Goal: Task Accomplishment & Management: Manage account settings

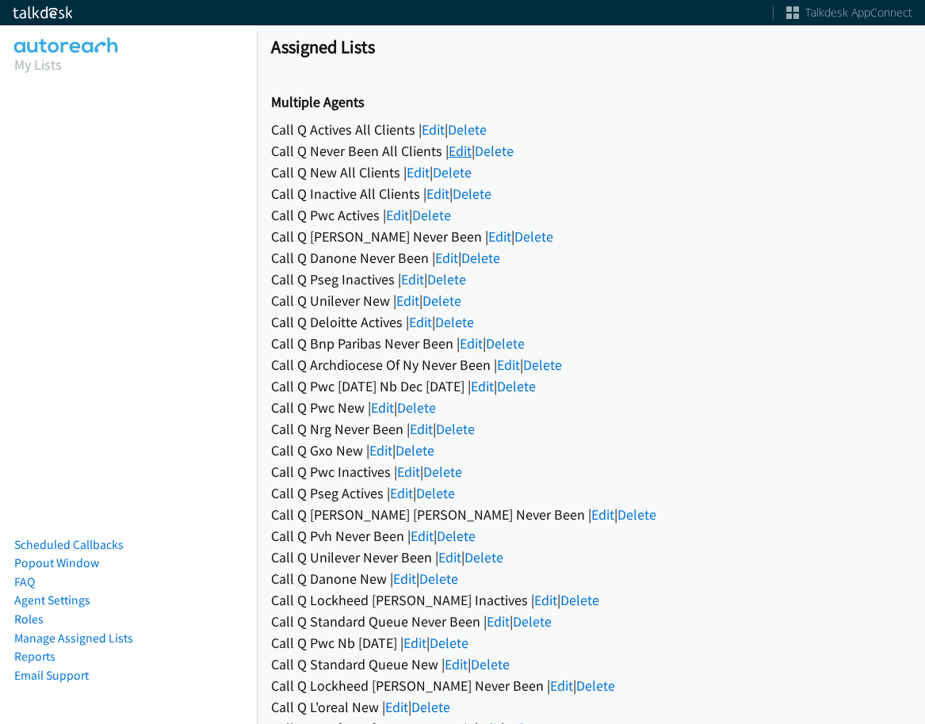
click at [461, 144] on link "Edit" at bounding box center [459, 151] width 23 height 18
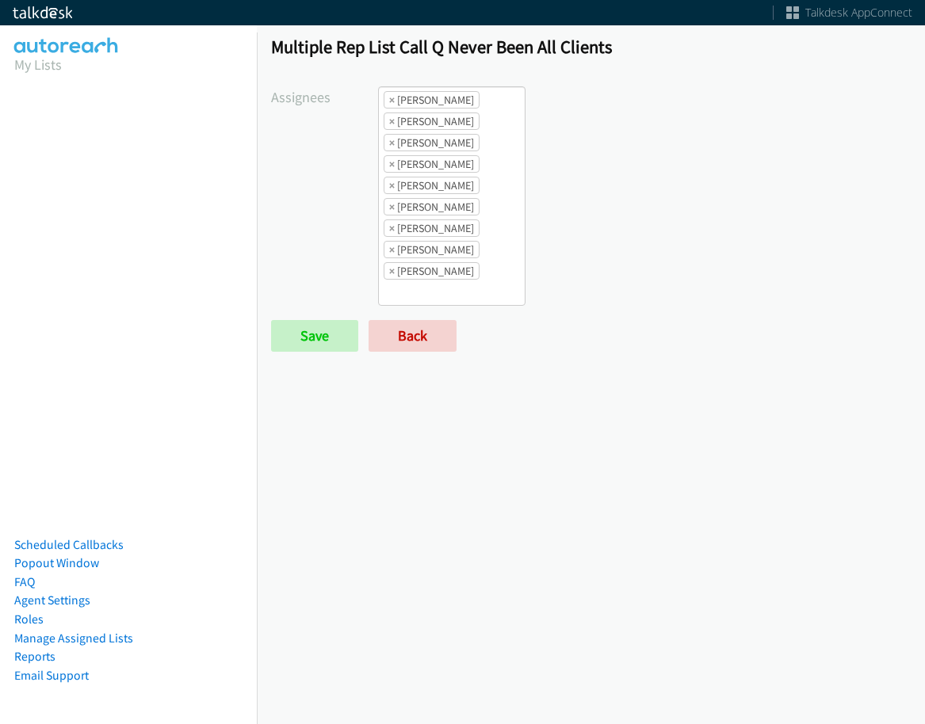
click at [442, 318] on form "Assignees Abigail Odhiambo Alana Ruiz Amber Ramos Cathy Shahan Charles Ross Daq…" at bounding box center [590, 218] width 639 height 265
click at [442, 331] on link "Back" at bounding box center [412, 336] width 88 height 32
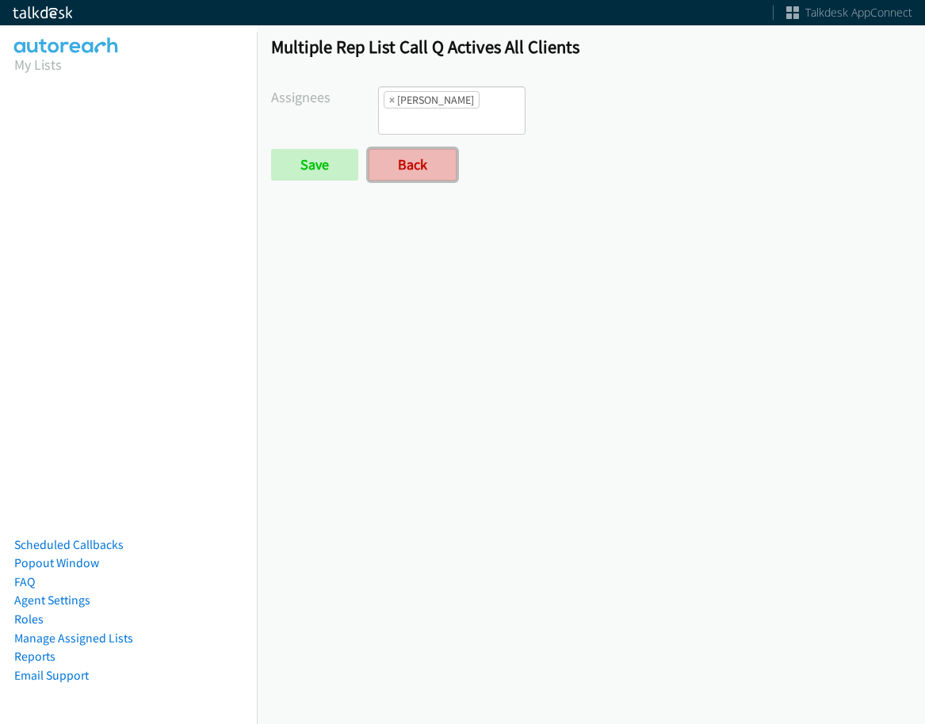
click at [394, 149] on link "Back" at bounding box center [412, 165] width 88 height 32
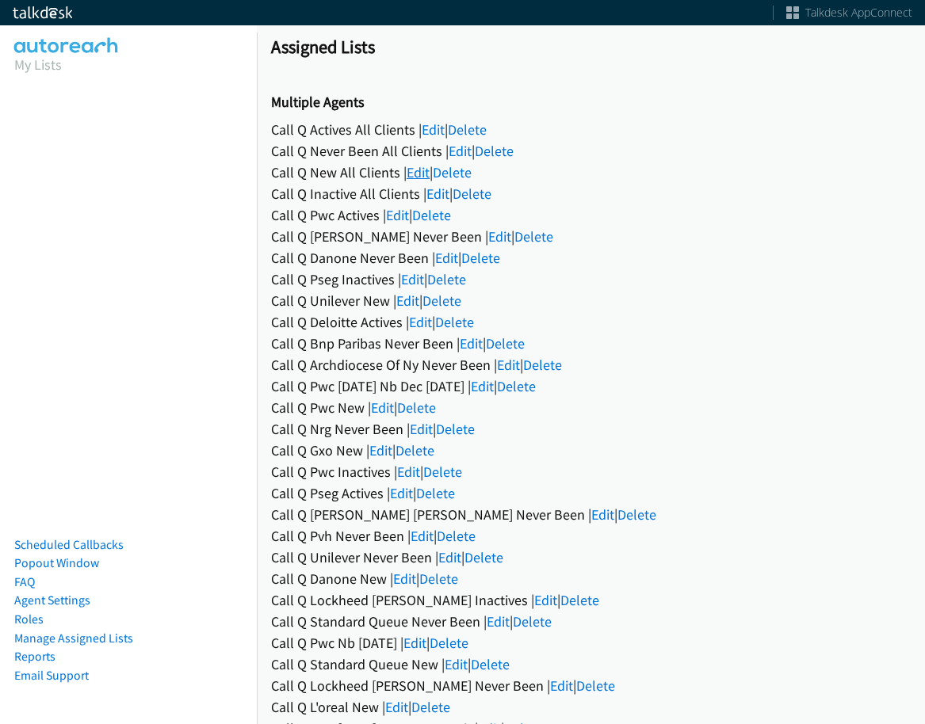
click at [425, 177] on link "Edit" at bounding box center [417, 172] width 23 height 18
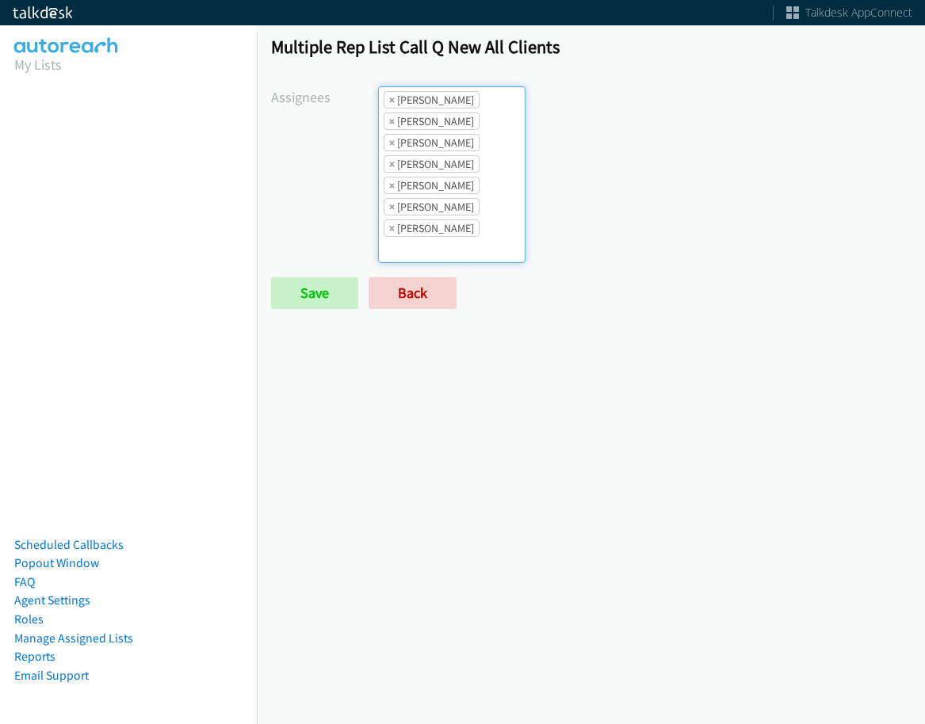
click at [393, 102] on li "× Alana Ruiz" at bounding box center [431, 99] width 96 height 17
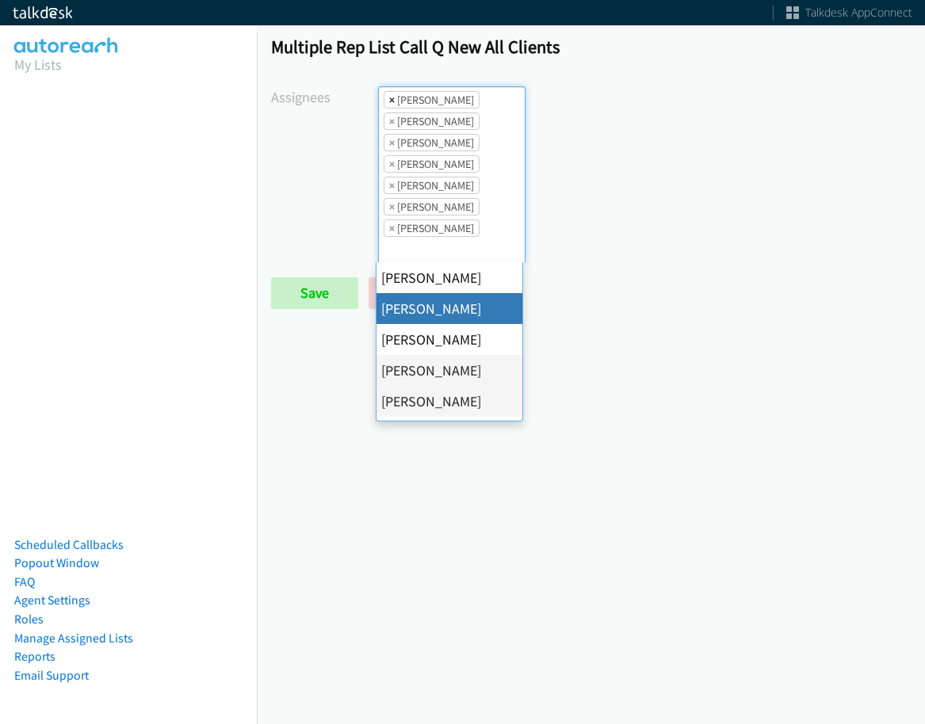
click at [390, 102] on span "×" at bounding box center [392, 100] width 6 height 16
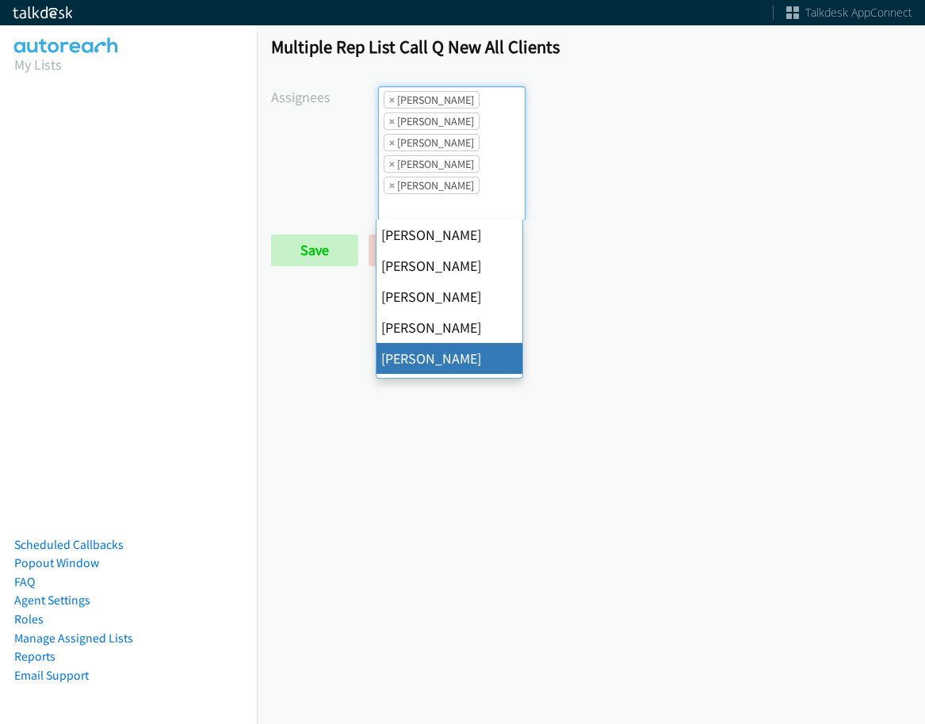
click at [390, 102] on span "×" at bounding box center [392, 100] width 6 height 16
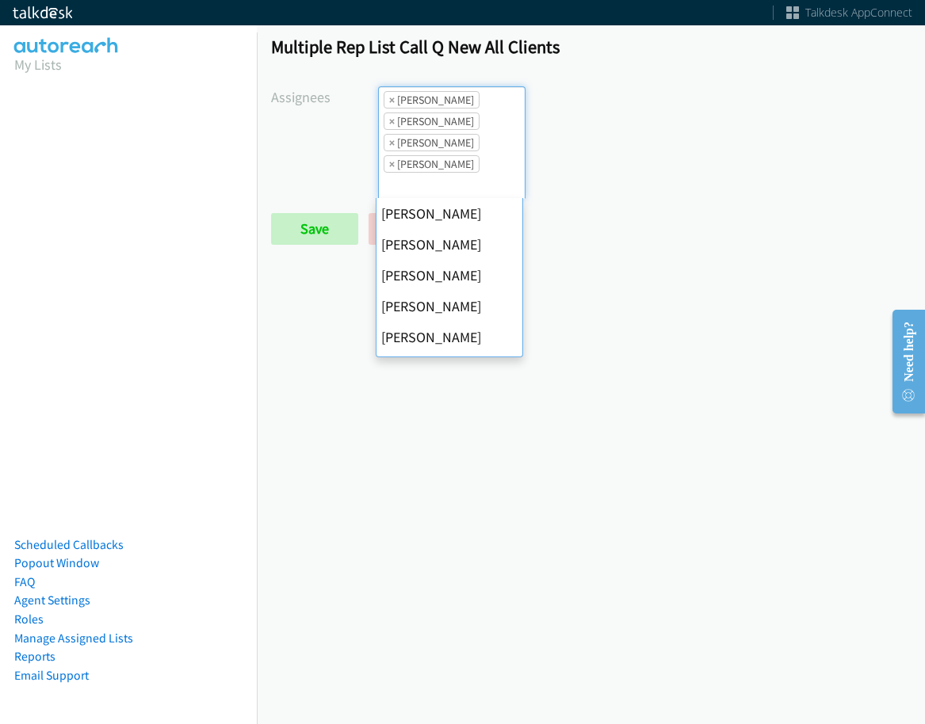
scroll to position [216, 0]
click at [390, 102] on span "×" at bounding box center [392, 100] width 6 height 16
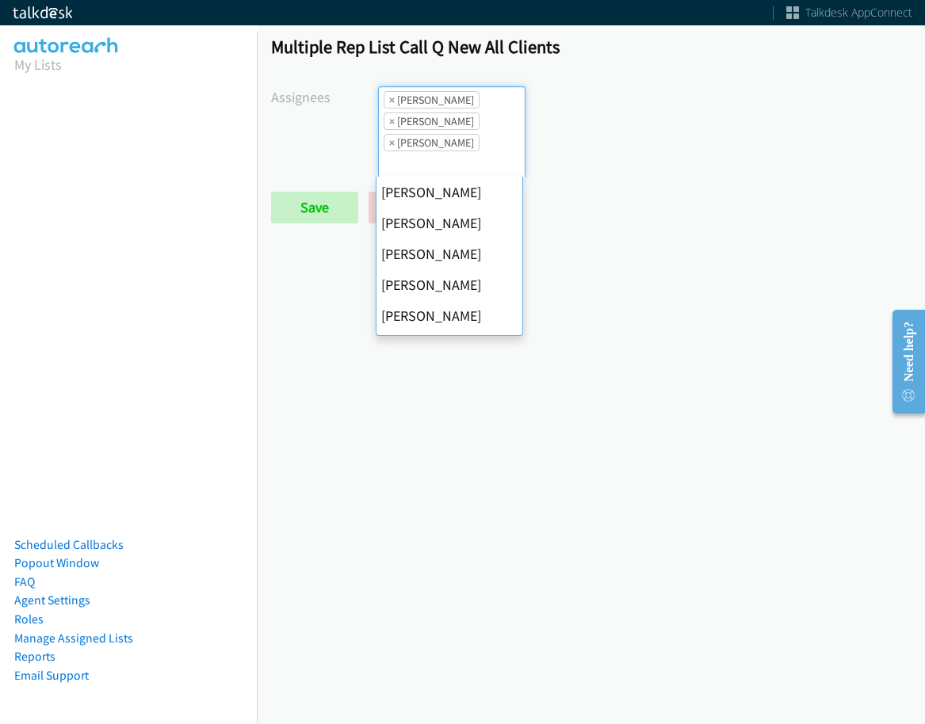
click at [390, 102] on span "×" at bounding box center [392, 100] width 6 height 16
select select "fd8c5d46-30db-44cb-8f0d-00da318b790a"
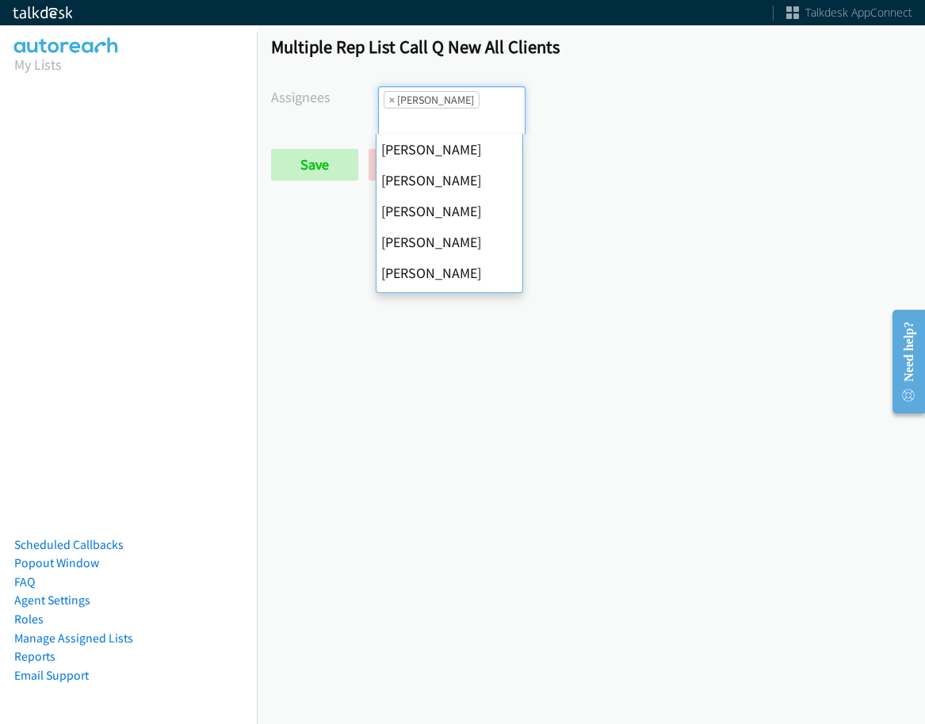
scroll to position [0, 0]
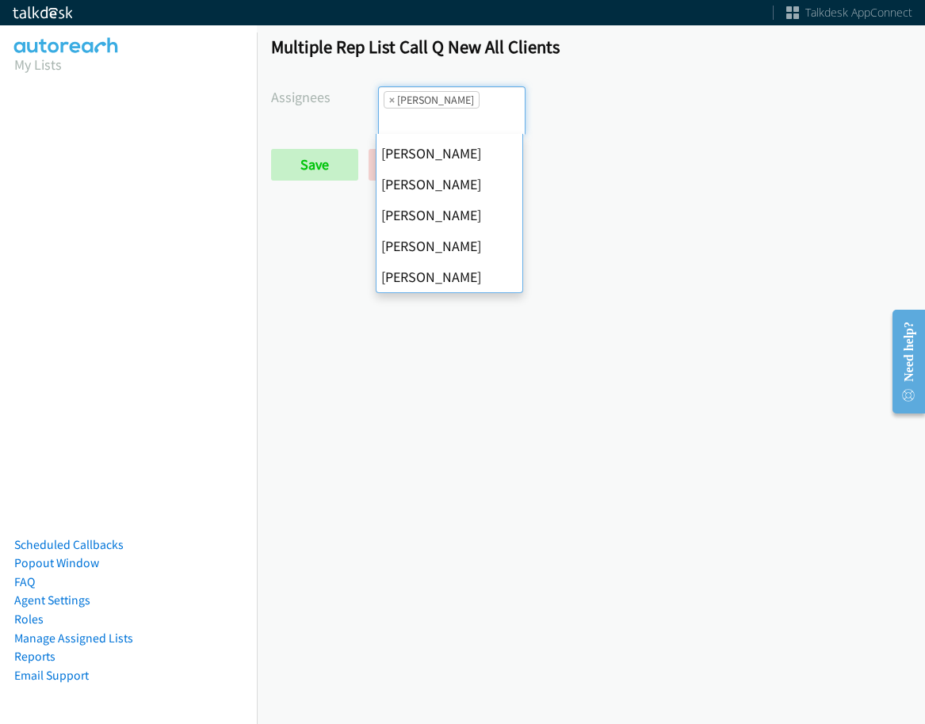
click at [390, 102] on span "×" at bounding box center [392, 100] width 6 height 16
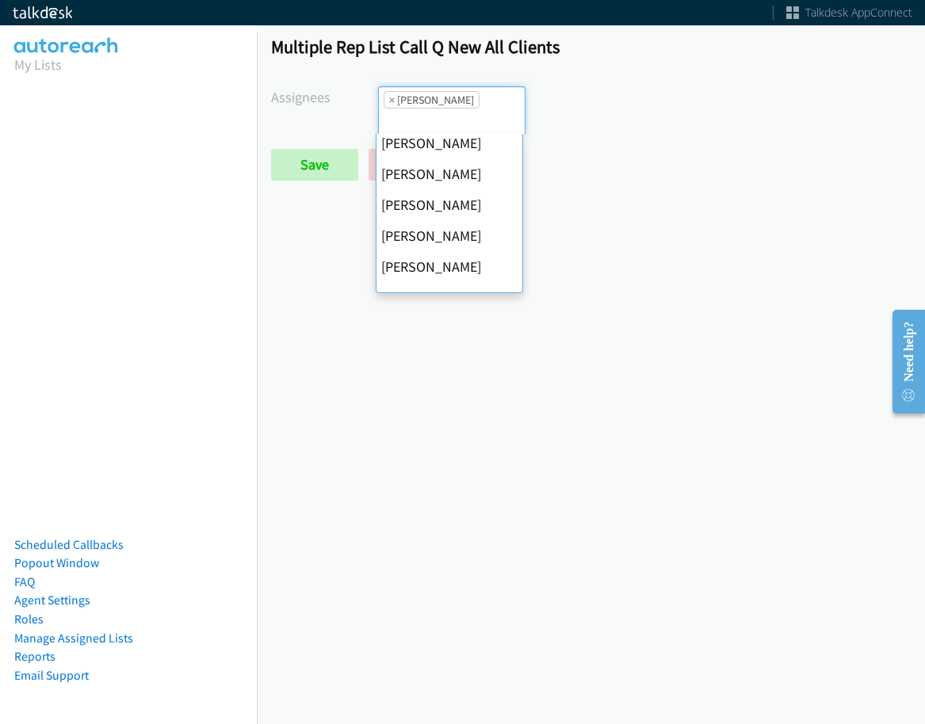
select select
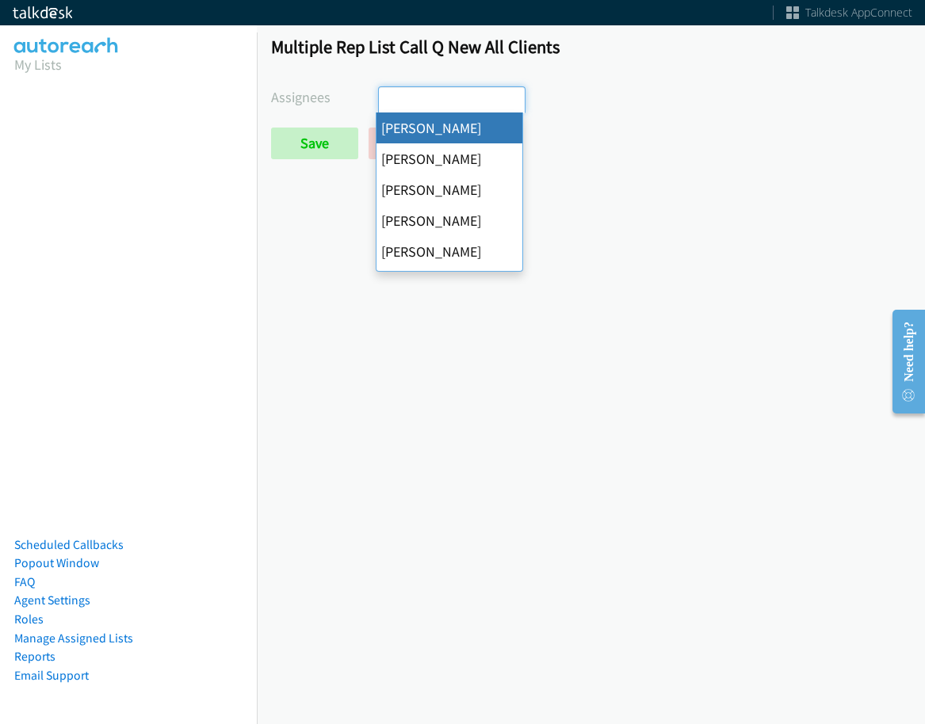
click at [390, 102] on input "search" at bounding box center [406, 99] width 55 height 25
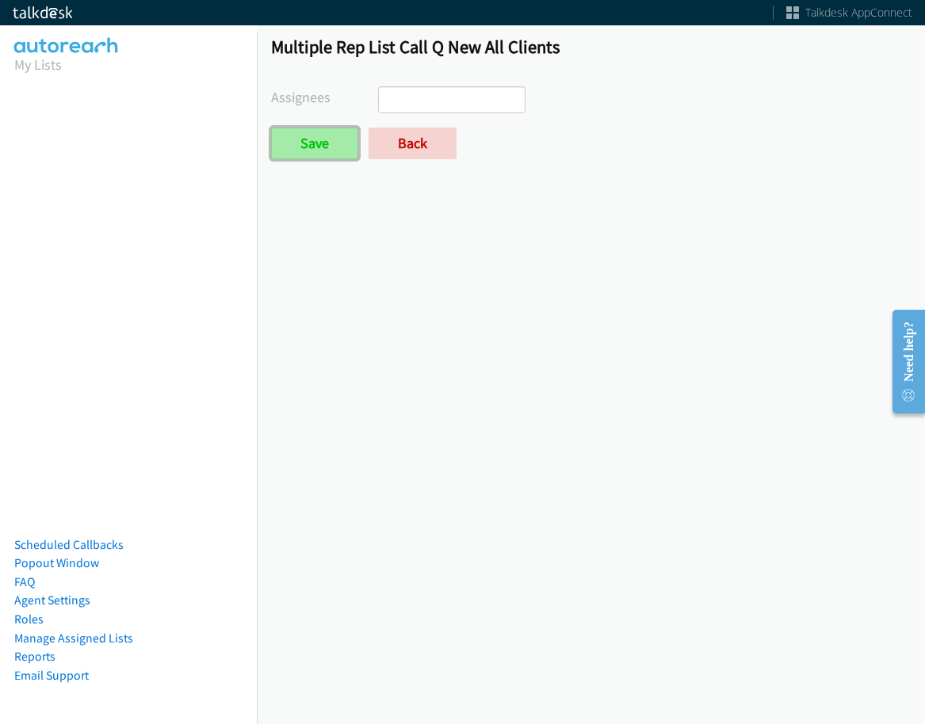
click at [349, 135] on input "Save" at bounding box center [314, 144] width 87 height 32
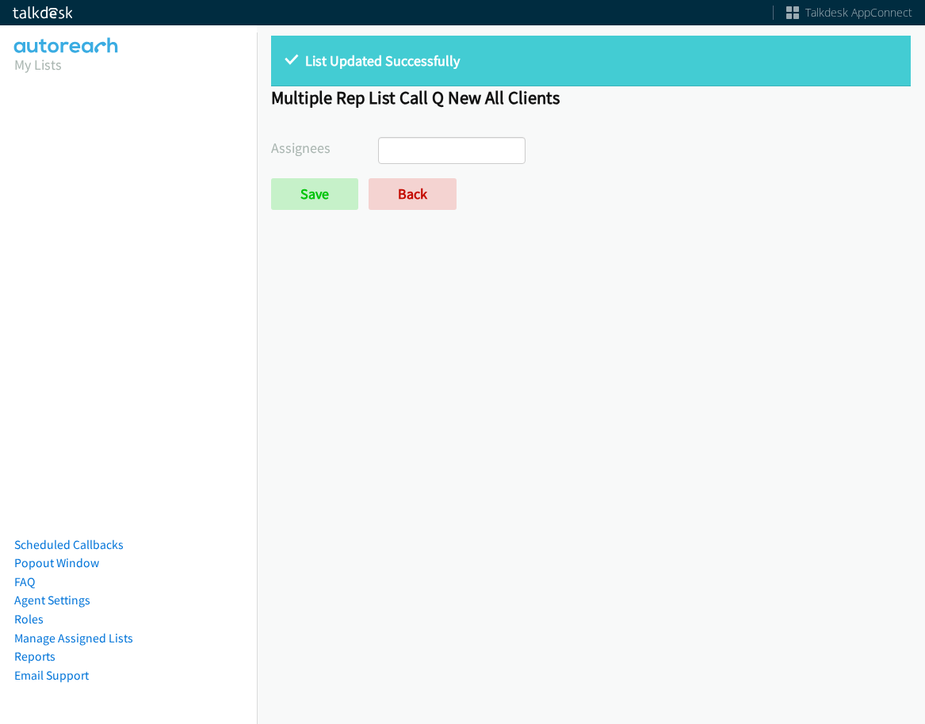
select select
click at [391, 191] on link "Back" at bounding box center [412, 194] width 88 height 32
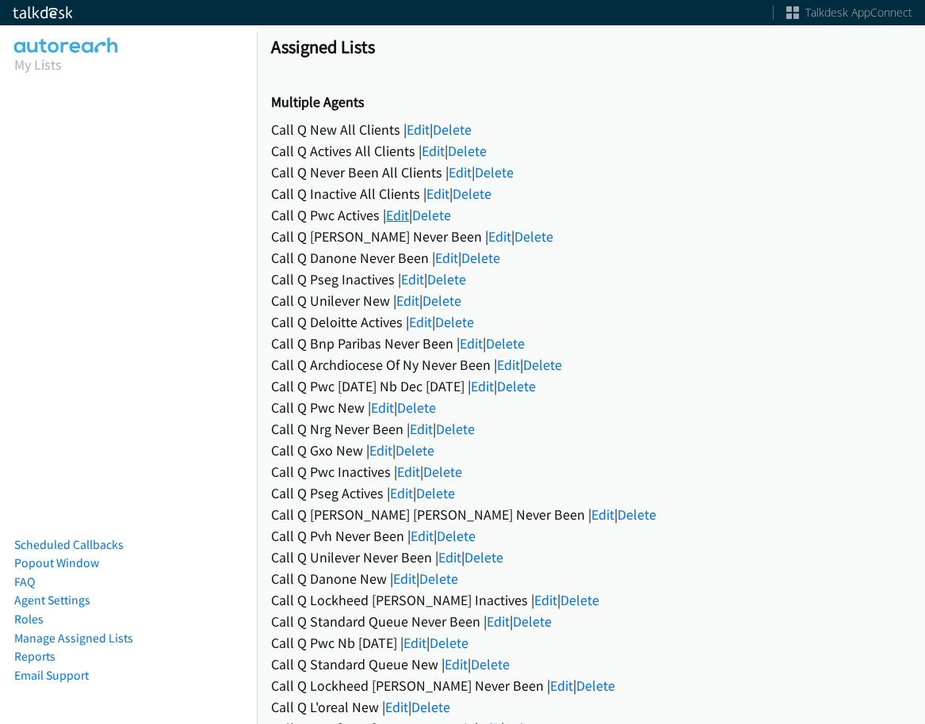
click at [401, 211] on link "Edit" at bounding box center [397, 215] width 23 height 18
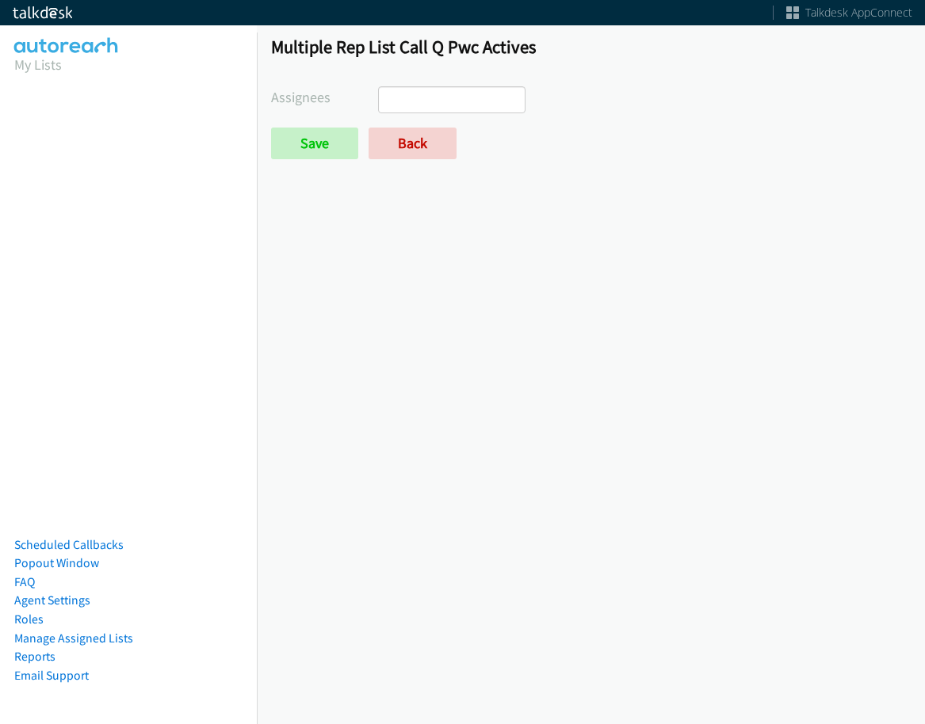
select select
click at [406, 138] on link "Back" at bounding box center [412, 144] width 88 height 32
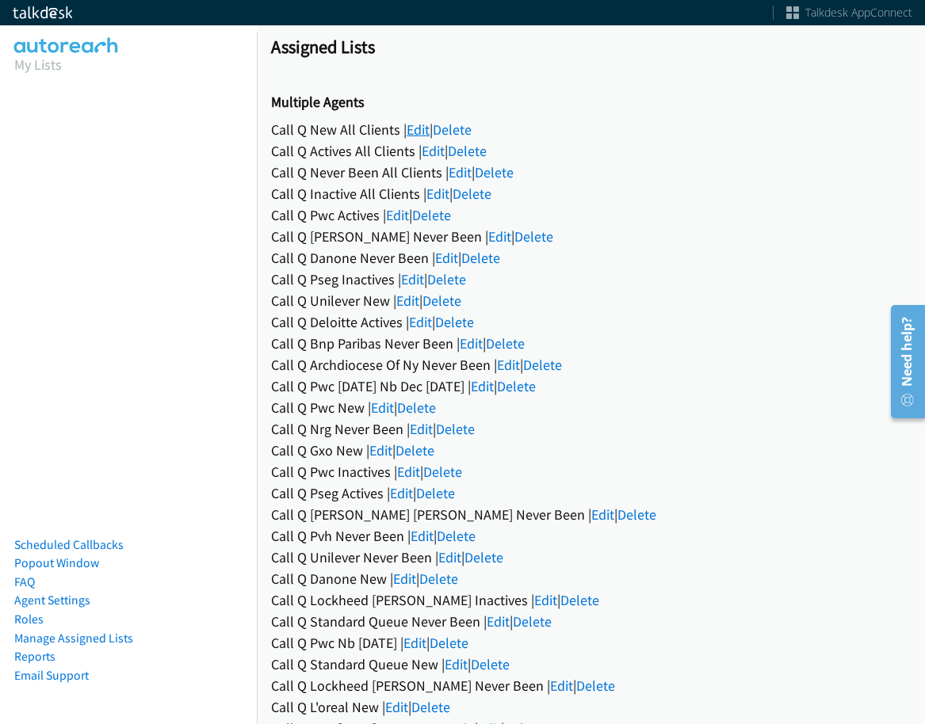
click at [410, 134] on link "Edit" at bounding box center [417, 129] width 23 height 18
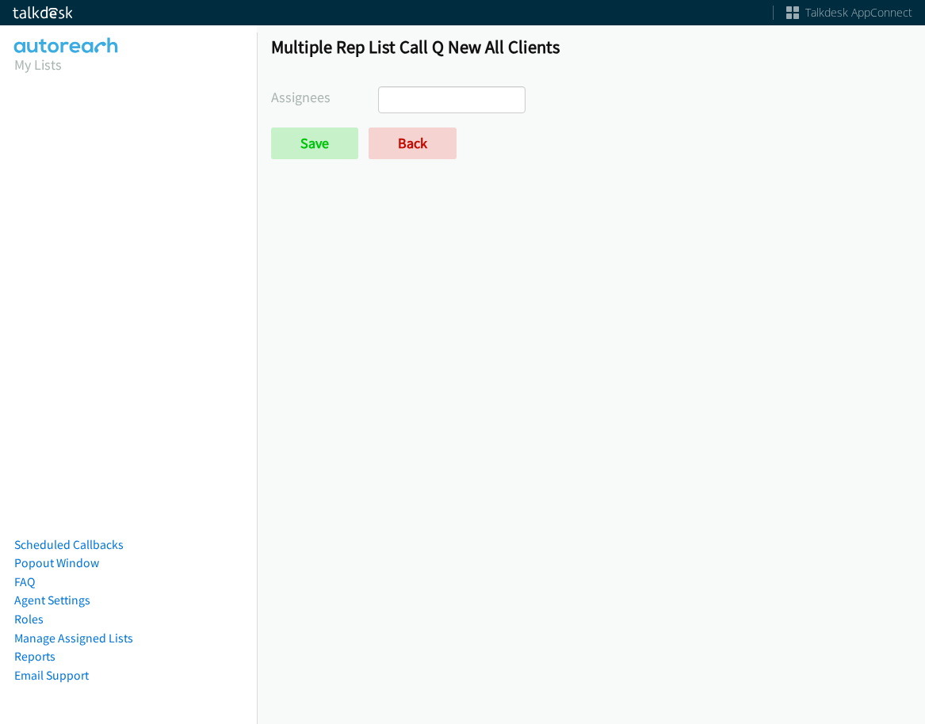
click at [410, 94] on input "search" at bounding box center [406, 99] width 55 height 25
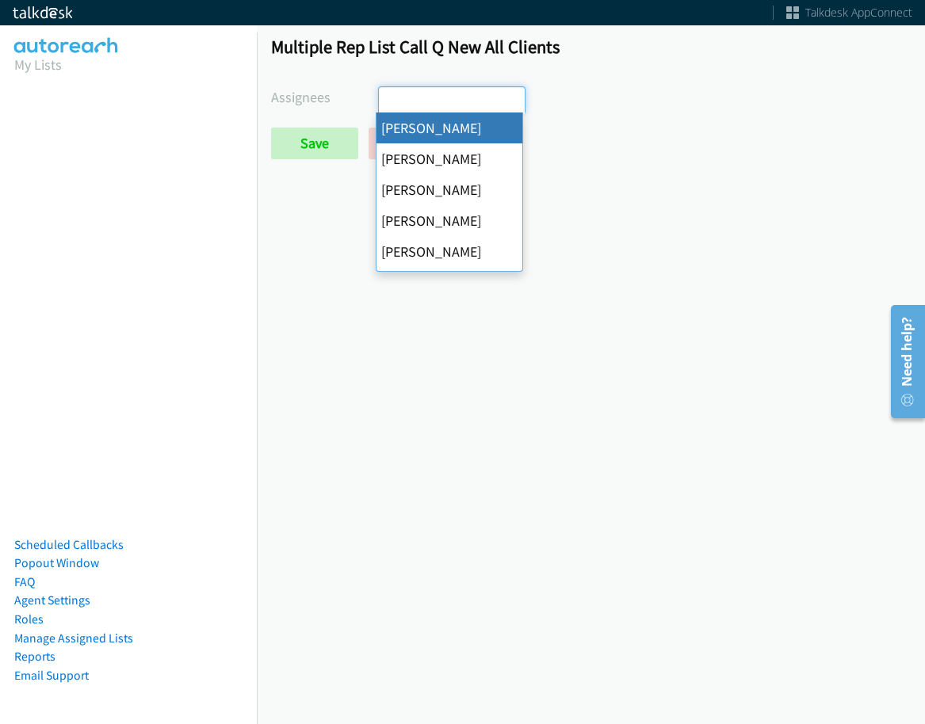
select select "cb11e729-9a1d-44de-9b38-0f5a50c7e01c"
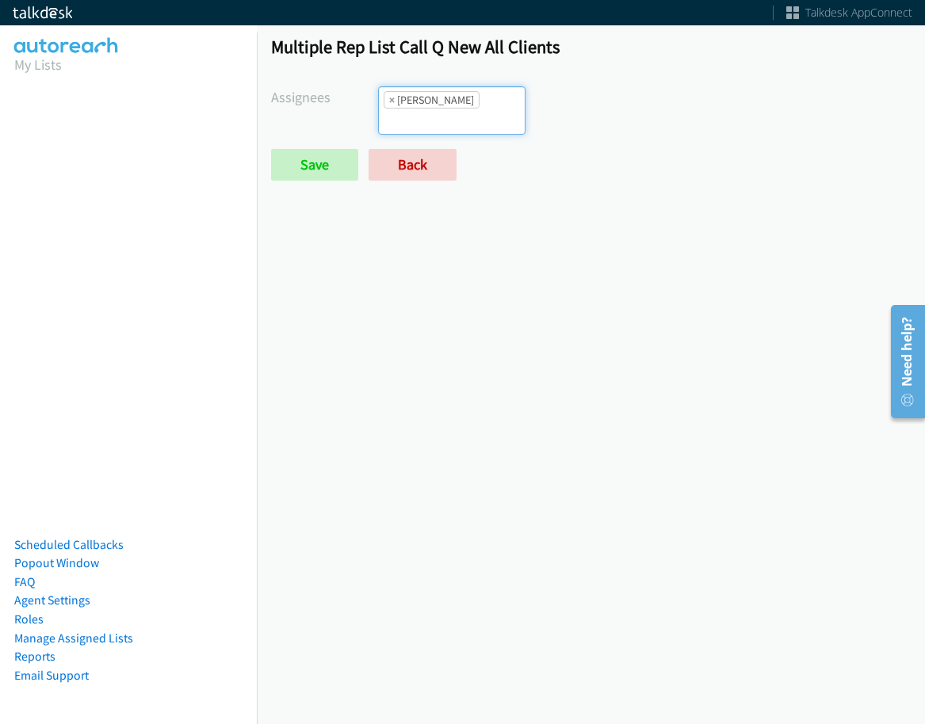
click at [464, 111] on ul "× [PERSON_NAME]" at bounding box center [452, 110] width 146 height 47
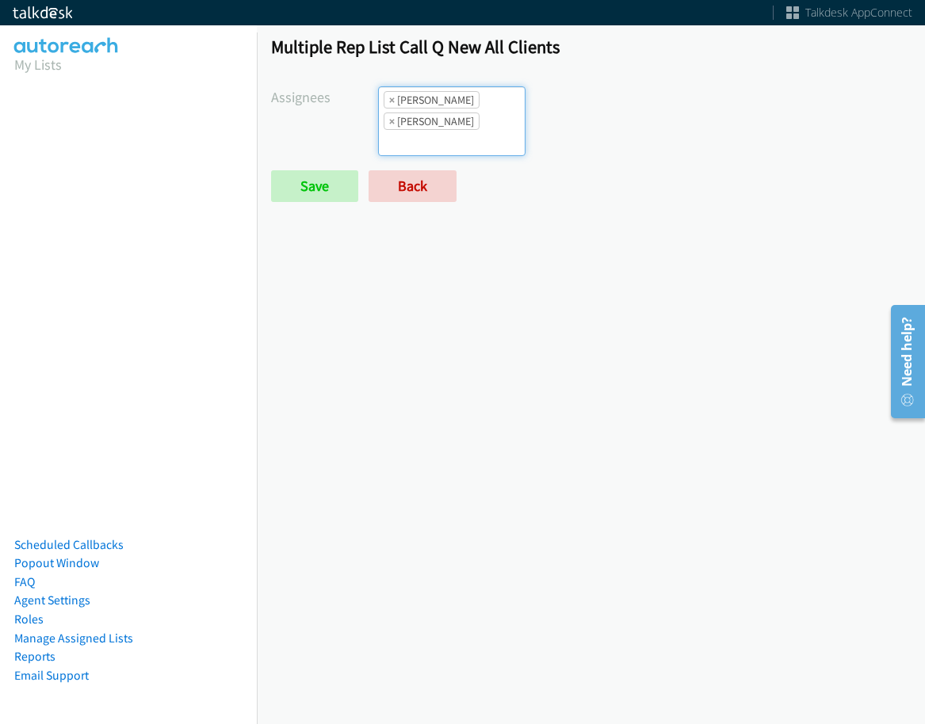
click at [434, 130] on input "search" at bounding box center [406, 142] width 55 height 25
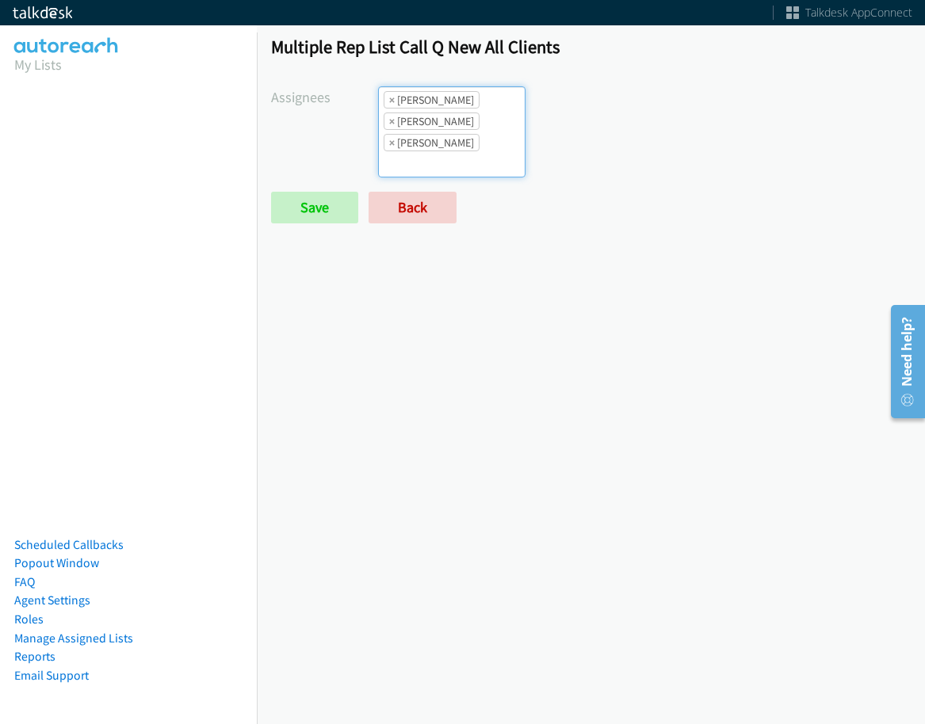
click at [434, 151] on input "search" at bounding box center [406, 163] width 55 height 25
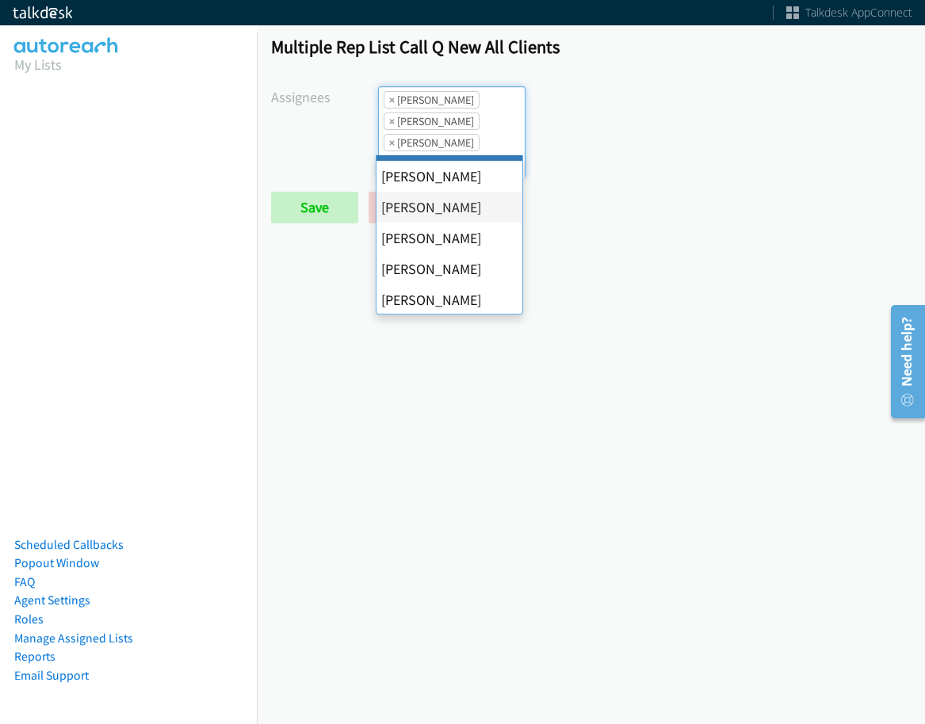
scroll to position [79, 0]
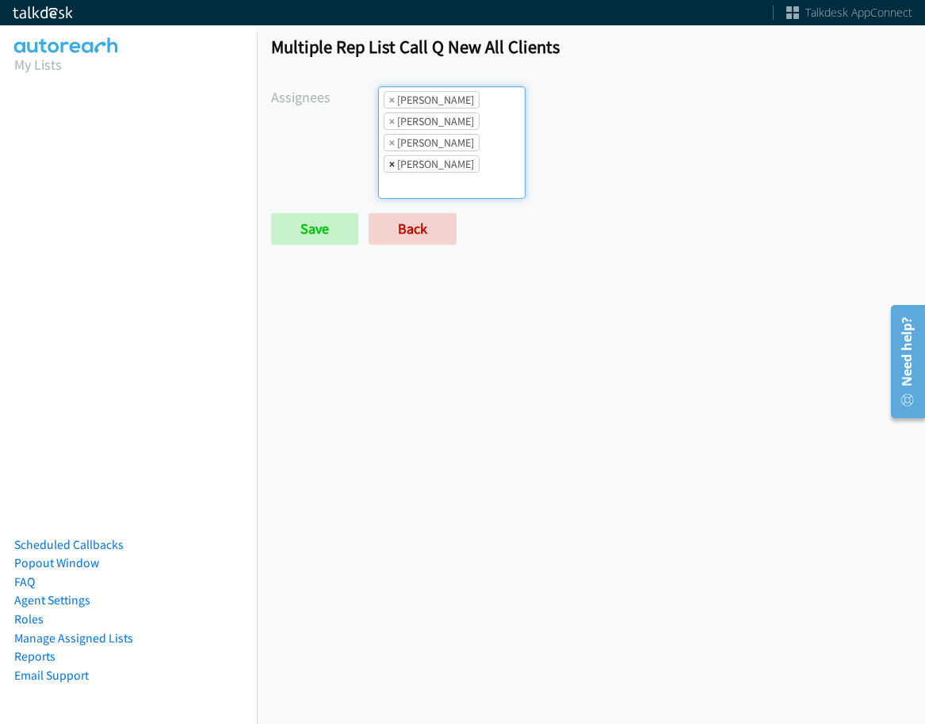
click at [389, 165] on span "×" at bounding box center [392, 164] width 6 height 16
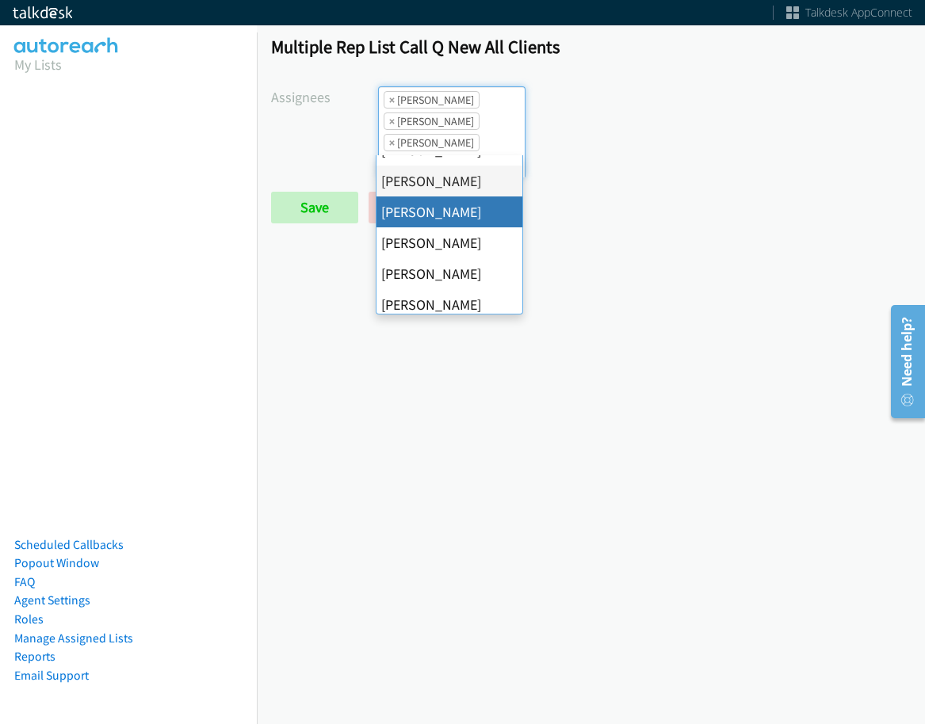
scroll to position [158, 0]
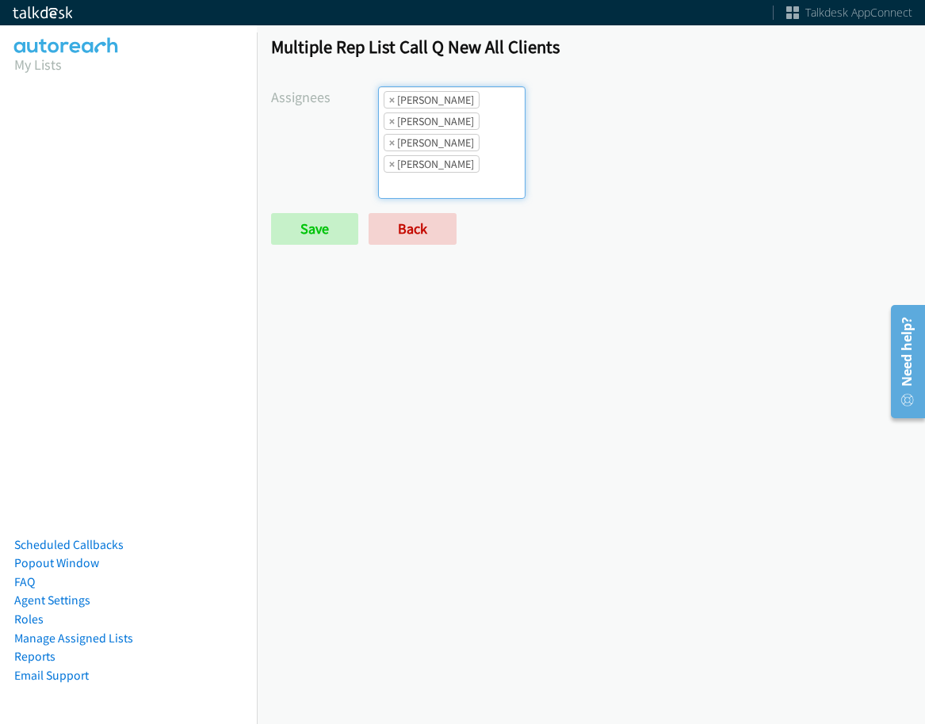
click at [482, 123] on ul "× Abigail Odhiambo × Alana Ruiz × Cathy Shahan × Jasmin Martinez" at bounding box center [452, 142] width 146 height 111
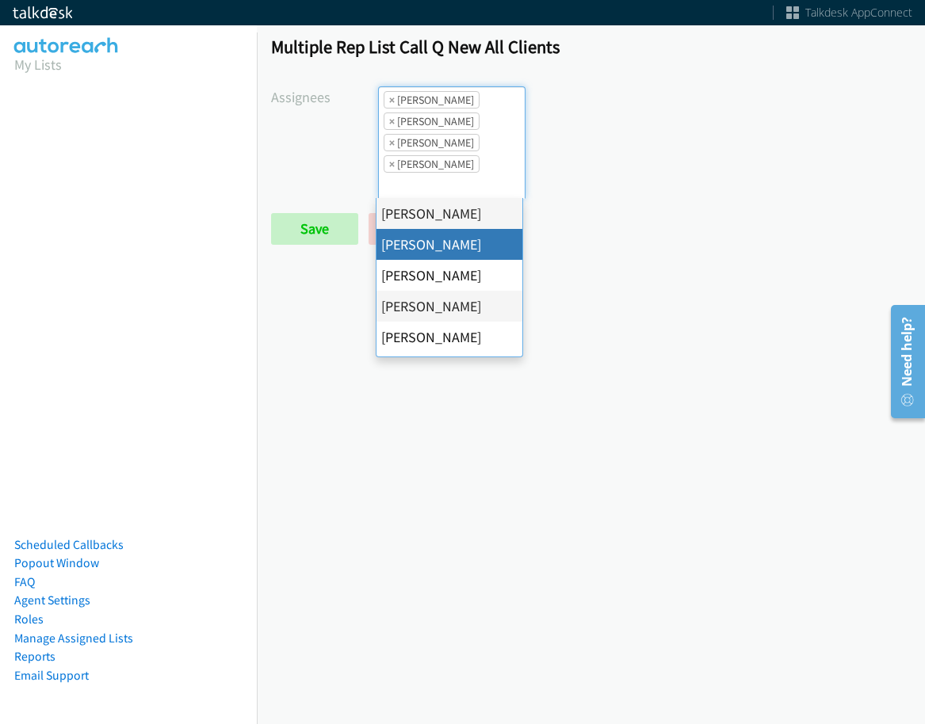
scroll to position [238, 0]
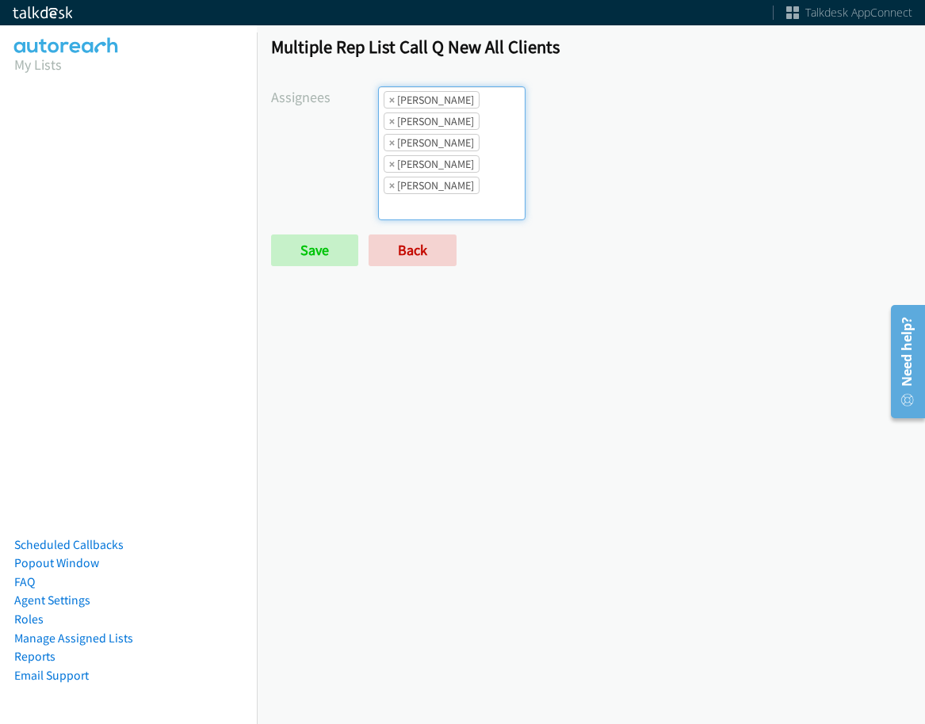
click at [465, 195] on ul "× Abigail Odhiambo × Alana Ruiz × Cathy Shahan × Jasmin Martinez × Jordan Stehl…" at bounding box center [452, 153] width 146 height 132
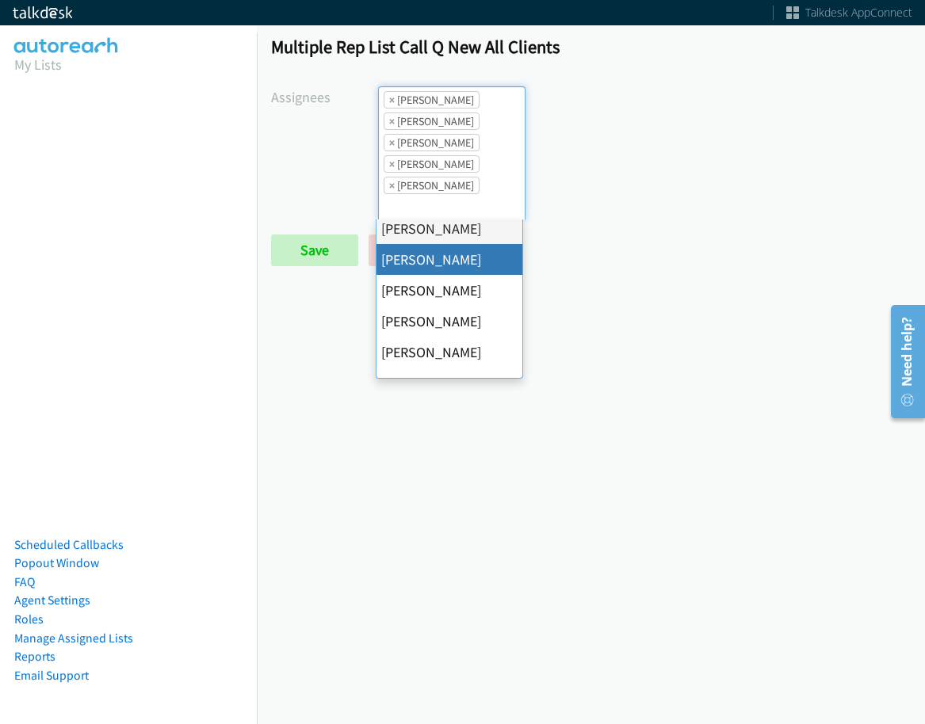
scroll to position [305, 0]
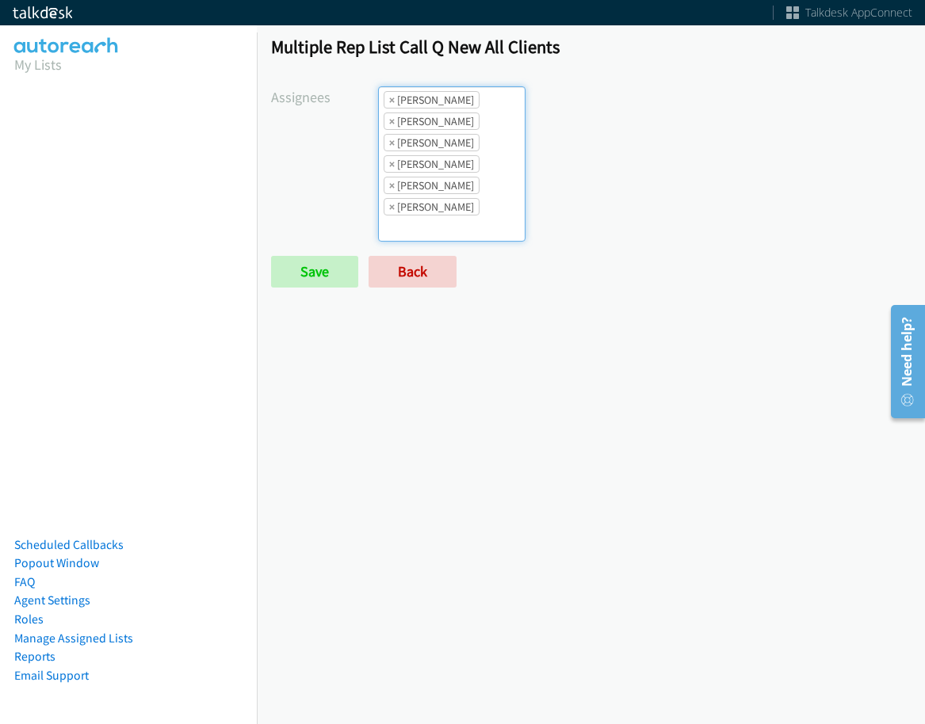
click at [467, 210] on li "× Rodnika Murphy" at bounding box center [431, 206] width 96 height 17
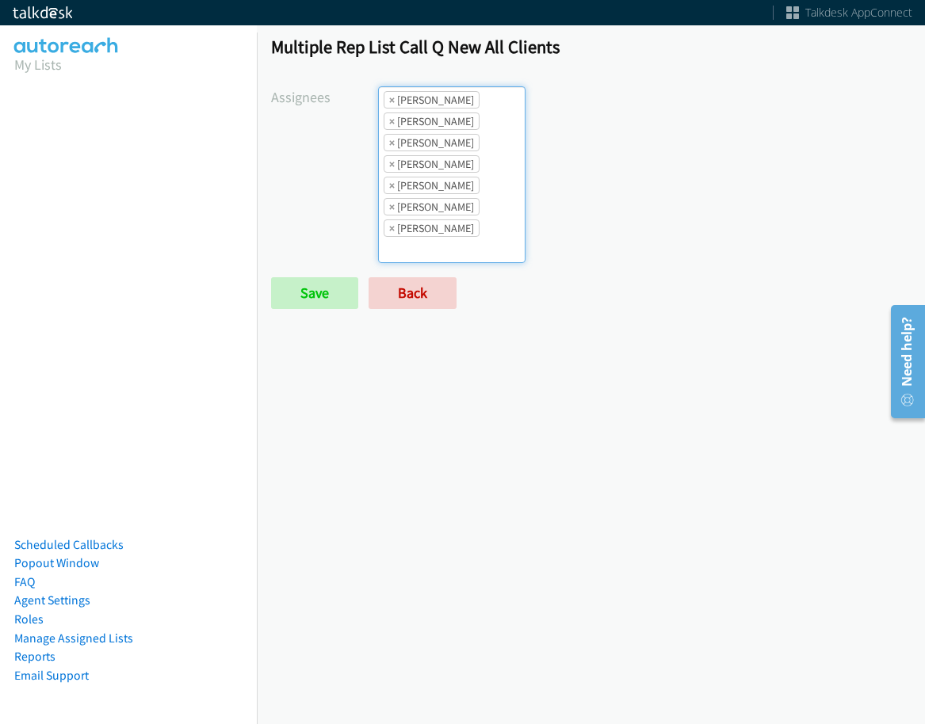
click at [461, 254] on ul "× Abigail Odhiambo × Alana Ruiz × Cathy Shahan × Jasmin Martinez × Jordan Stehl…" at bounding box center [452, 174] width 146 height 175
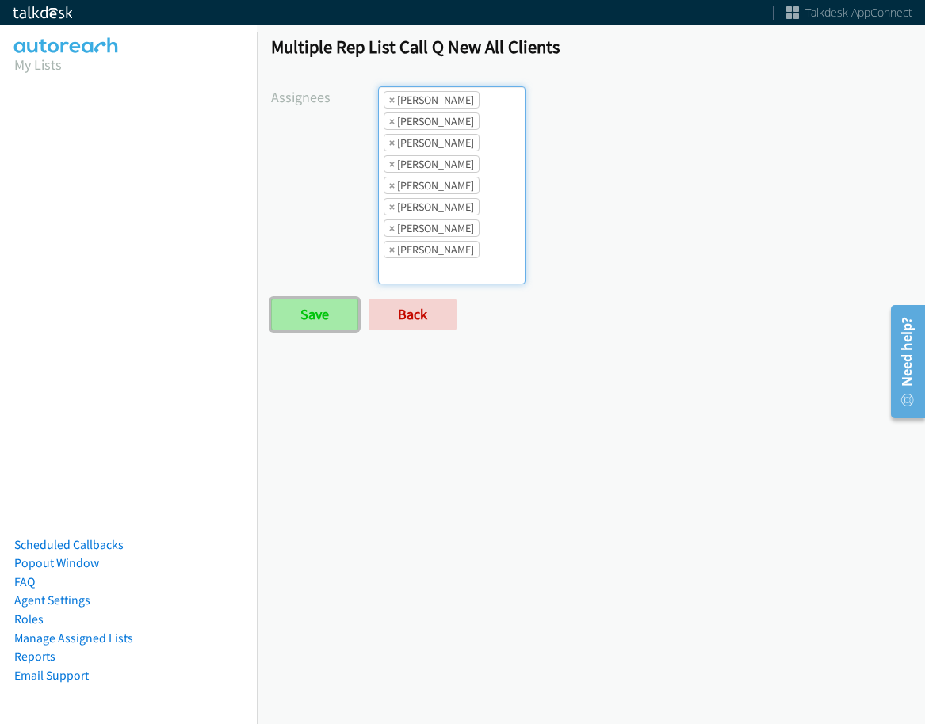
drag, startPoint x: 307, startPoint y: 322, endPoint x: 324, endPoint y: 299, distance: 29.0
click at [308, 322] on input "Save" at bounding box center [314, 315] width 87 height 32
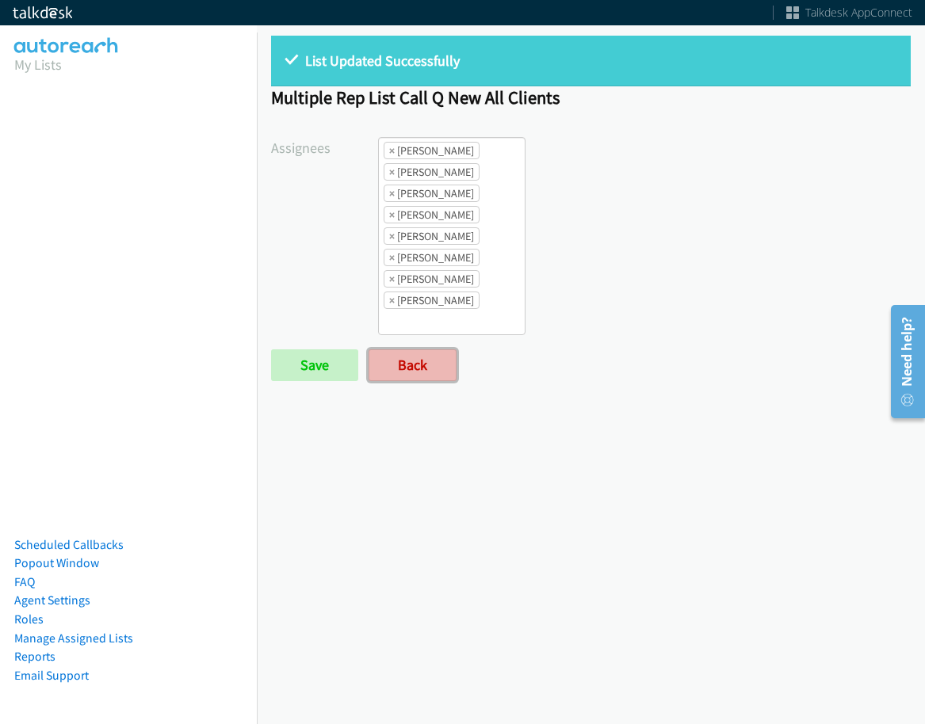
click at [423, 369] on link "Back" at bounding box center [412, 365] width 88 height 32
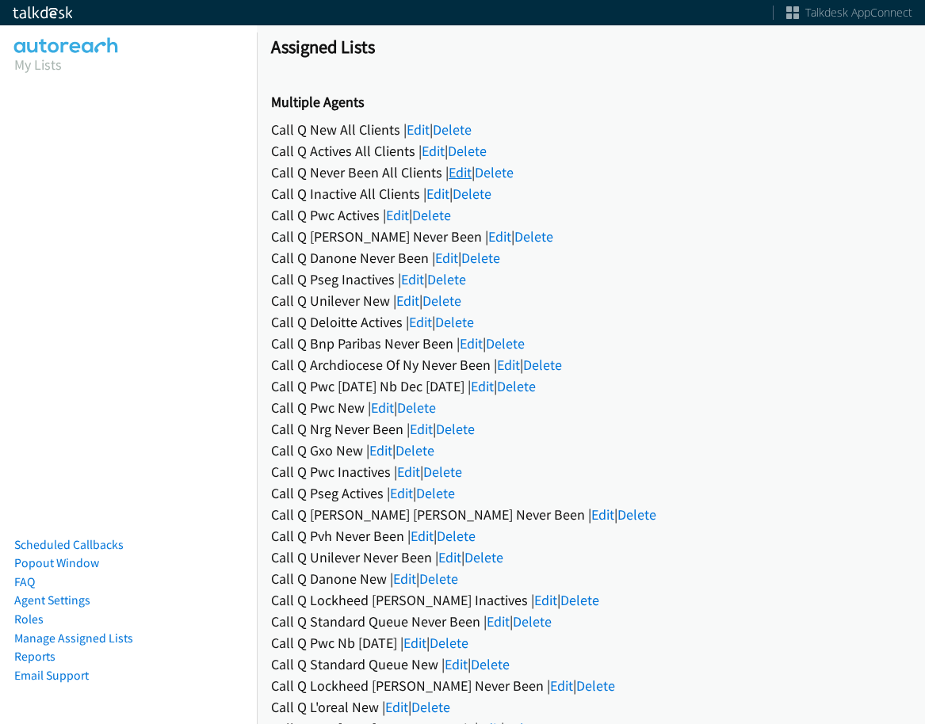
click at [448, 177] on link "Edit" at bounding box center [459, 172] width 23 height 18
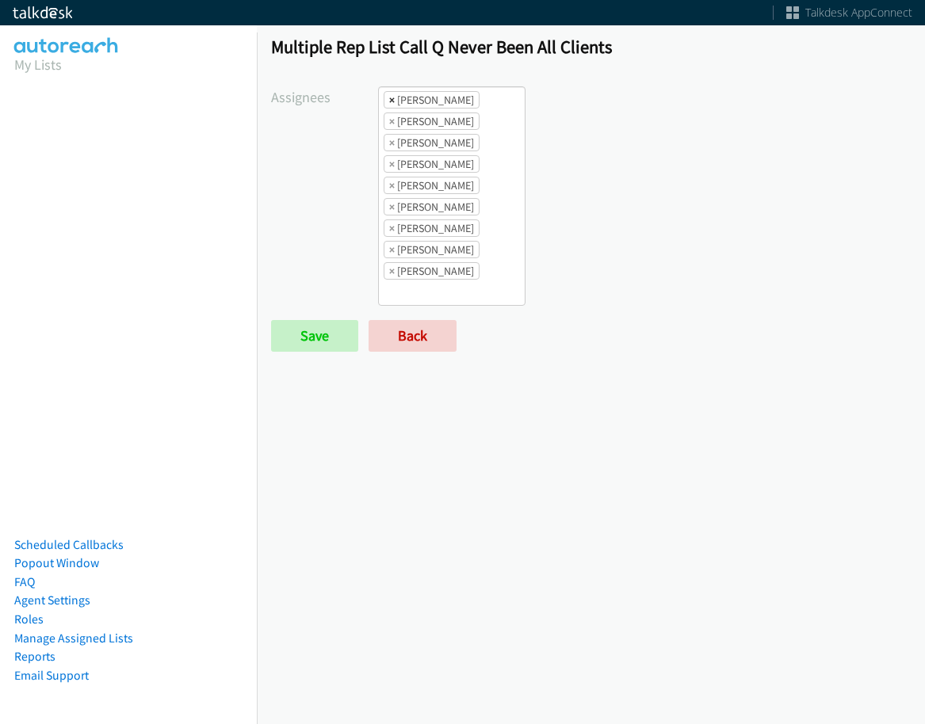
click at [391, 98] on span "×" at bounding box center [392, 100] width 6 height 16
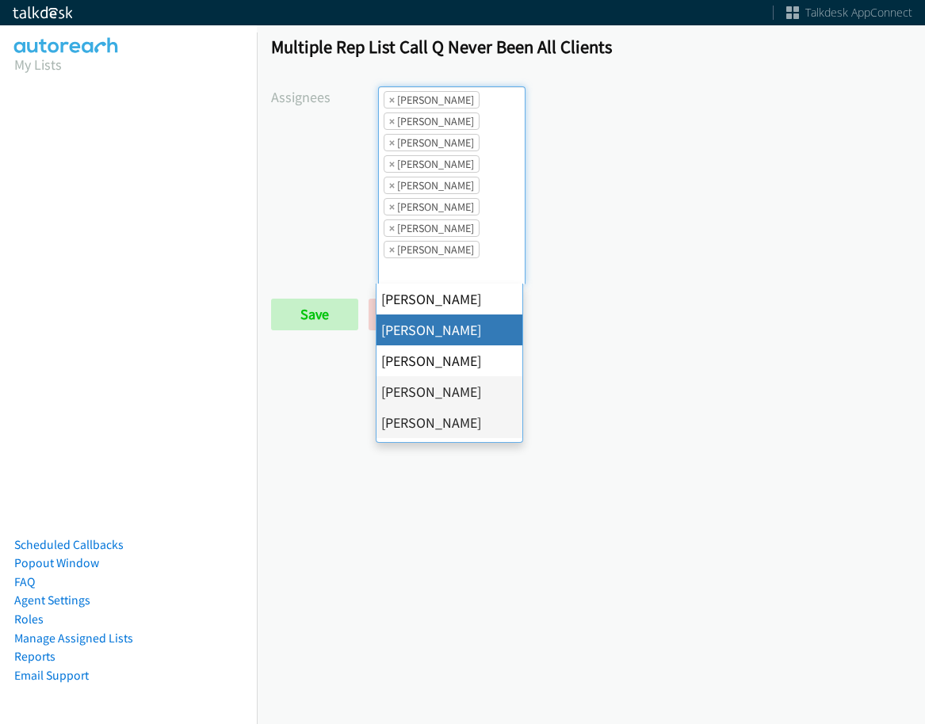
click at [391, 98] on span "×" at bounding box center [392, 100] width 6 height 16
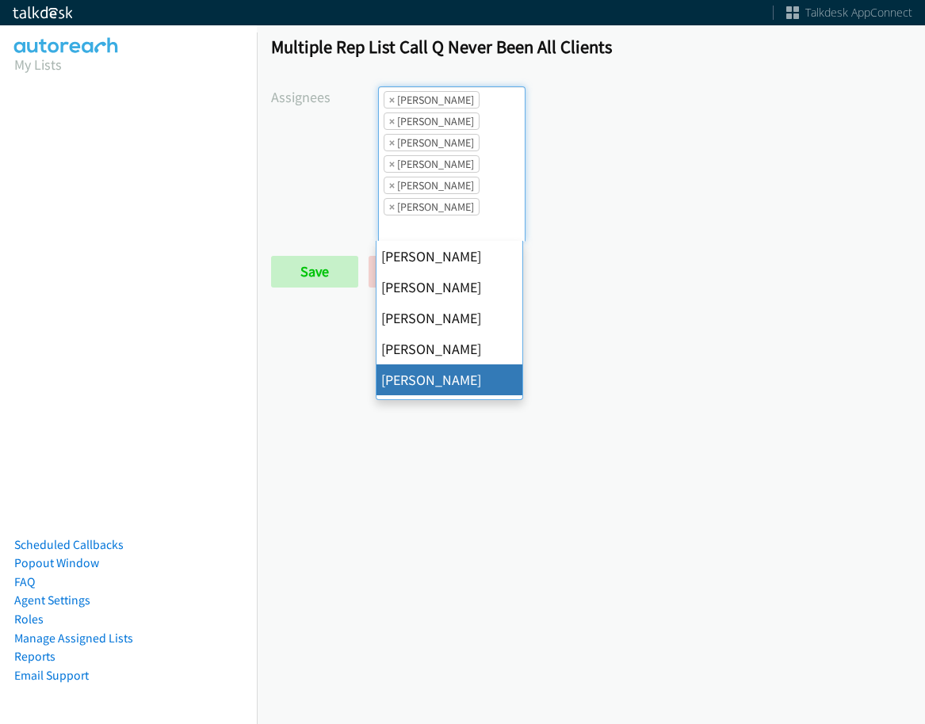
click at [391, 98] on span "×" at bounding box center [392, 100] width 6 height 16
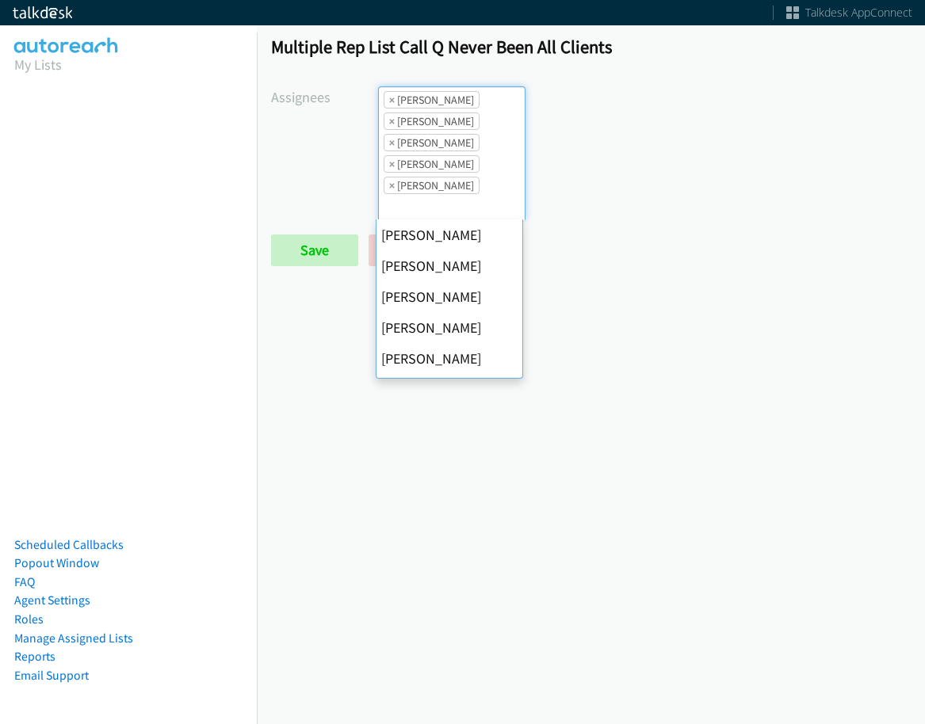
scroll to position [247, 0]
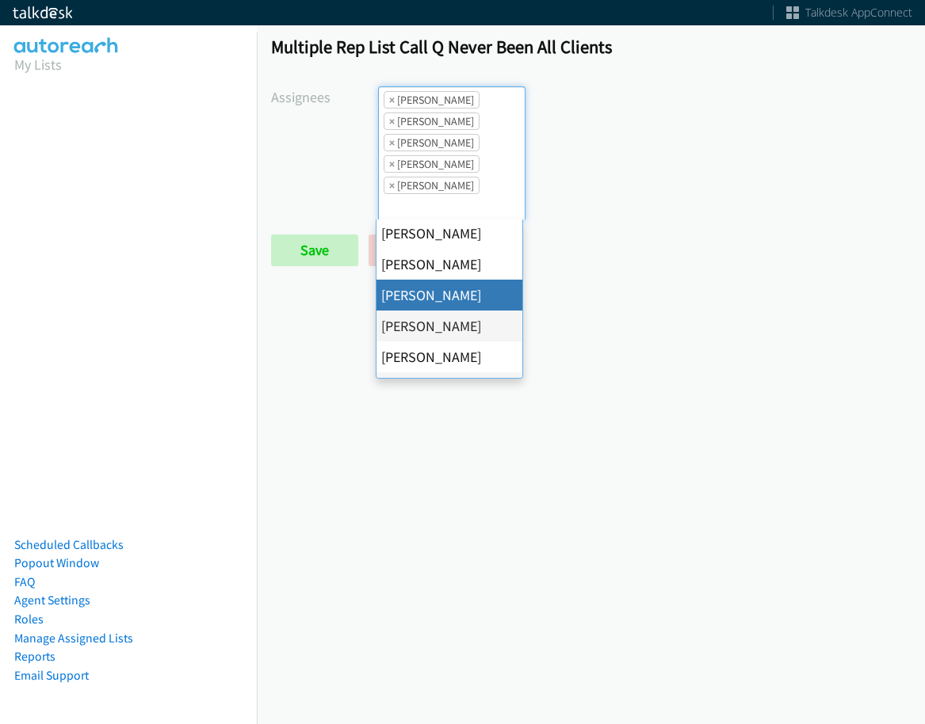
click at [391, 98] on span "×" at bounding box center [392, 100] width 6 height 16
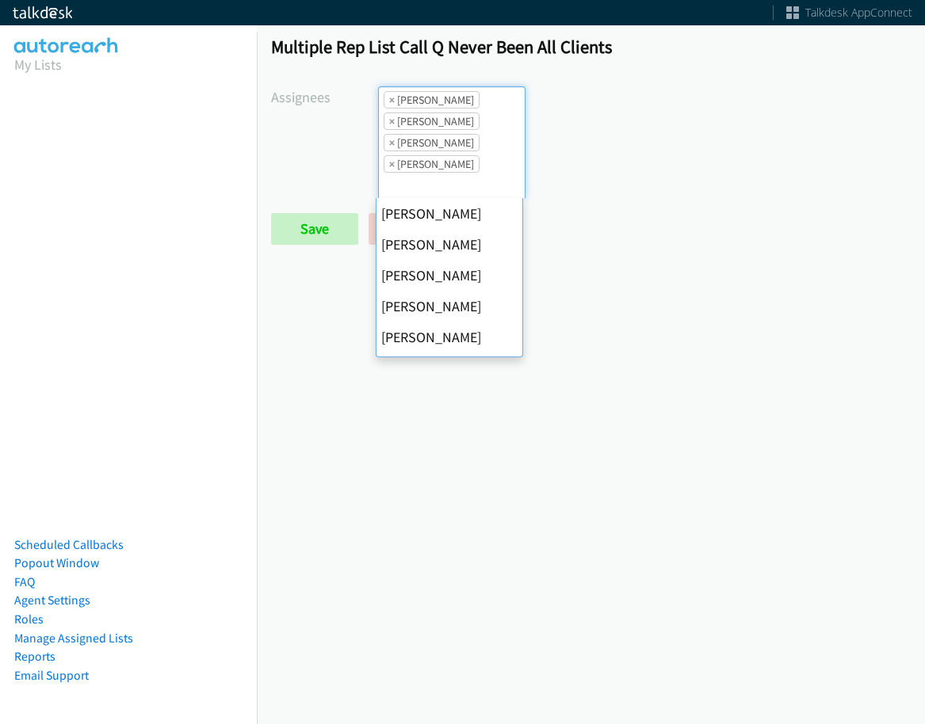
click at [391, 98] on span "×" at bounding box center [392, 100] width 6 height 16
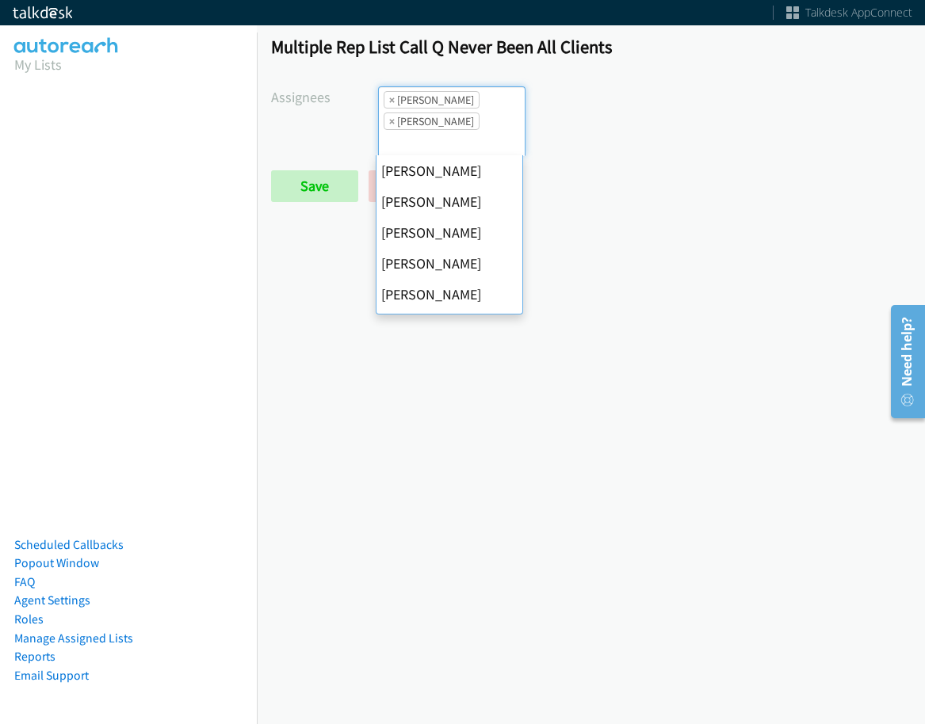
scroll to position [305, 0]
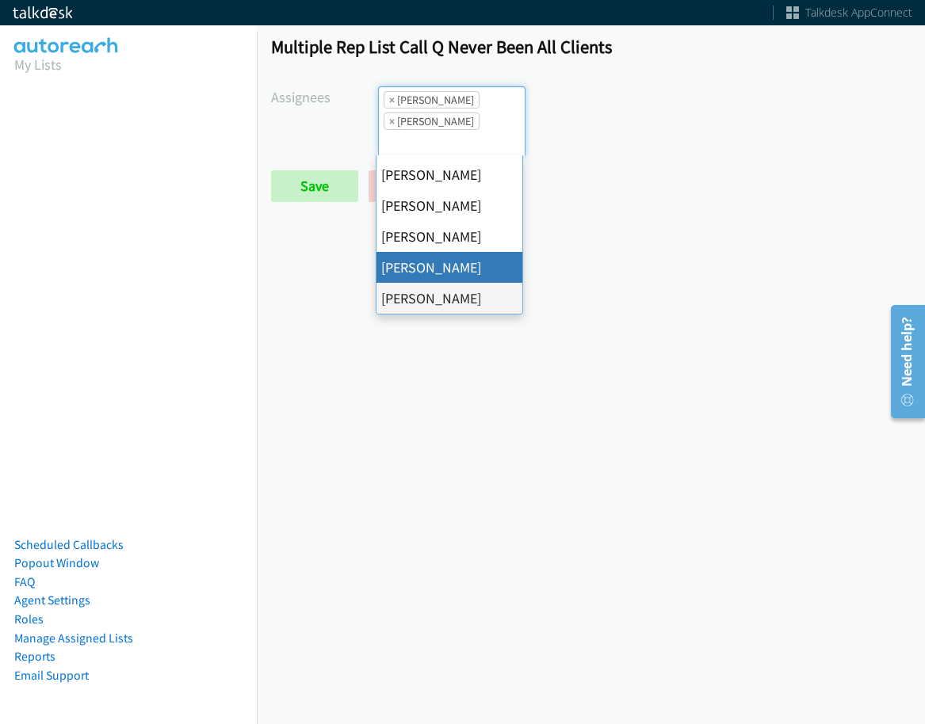
click at [391, 98] on span "×" at bounding box center [392, 100] width 6 height 16
select select "fd8c5d46-30db-44cb-8f0d-00da318b790a"
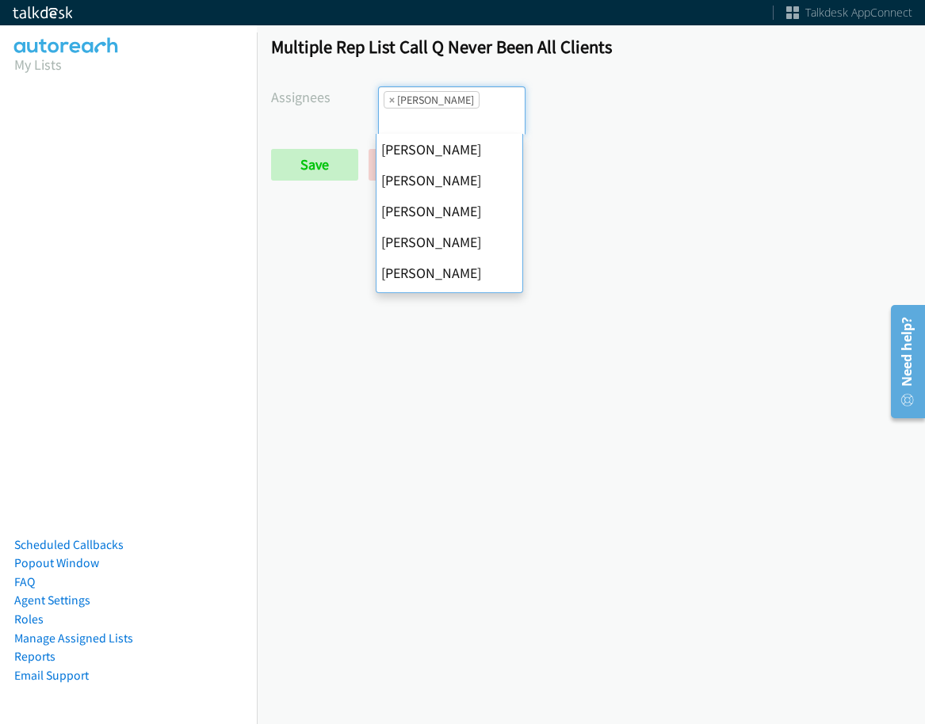
scroll to position [0, 0]
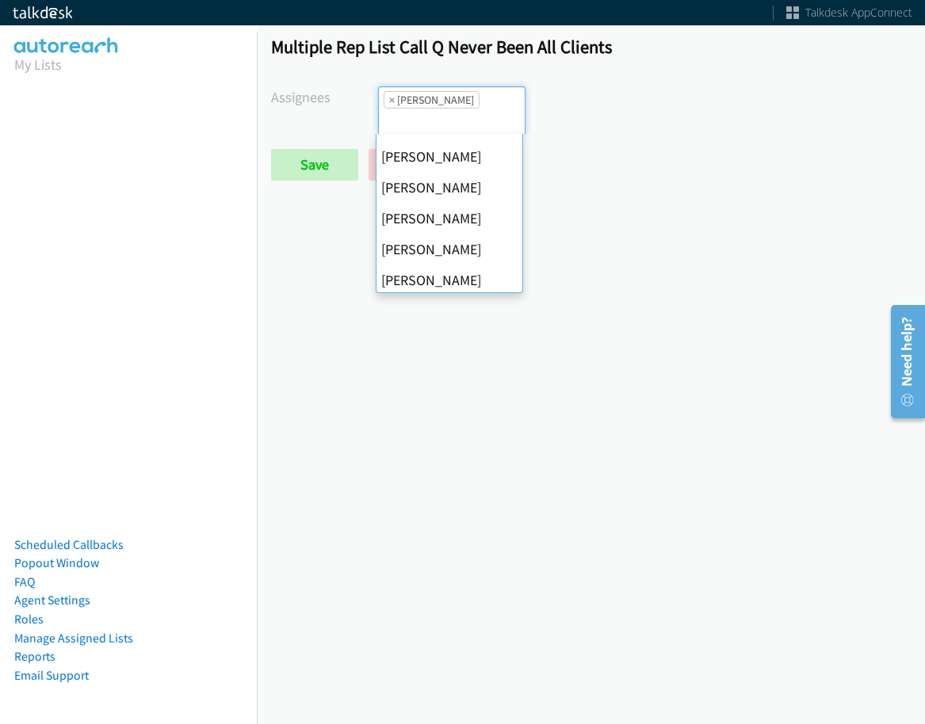
click at [391, 98] on span "×" at bounding box center [392, 100] width 6 height 16
select select
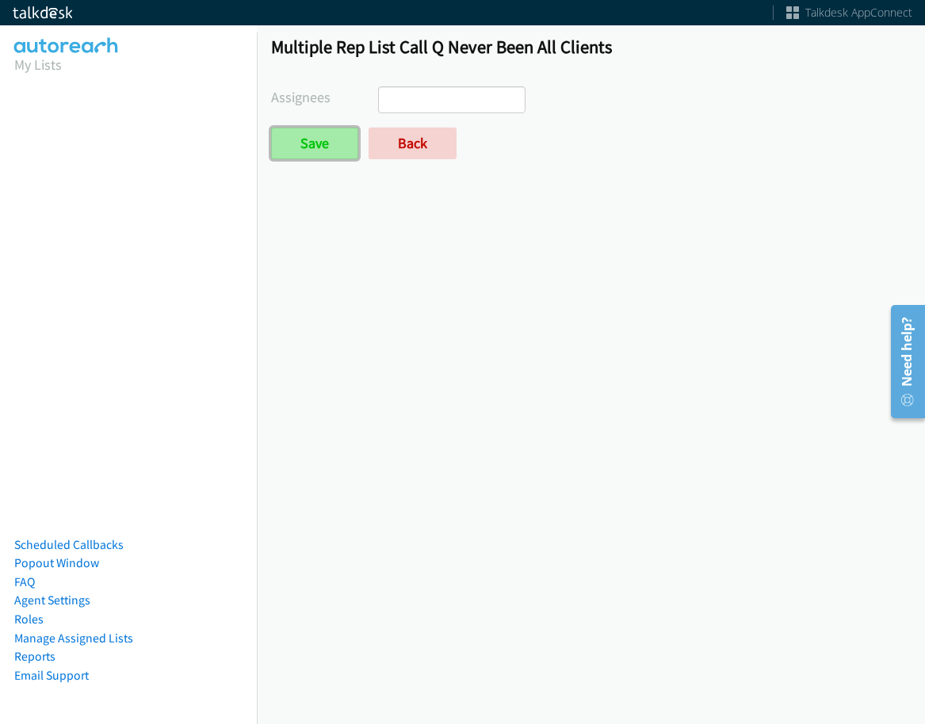
click at [331, 138] on input "Save" at bounding box center [314, 144] width 87 height 32
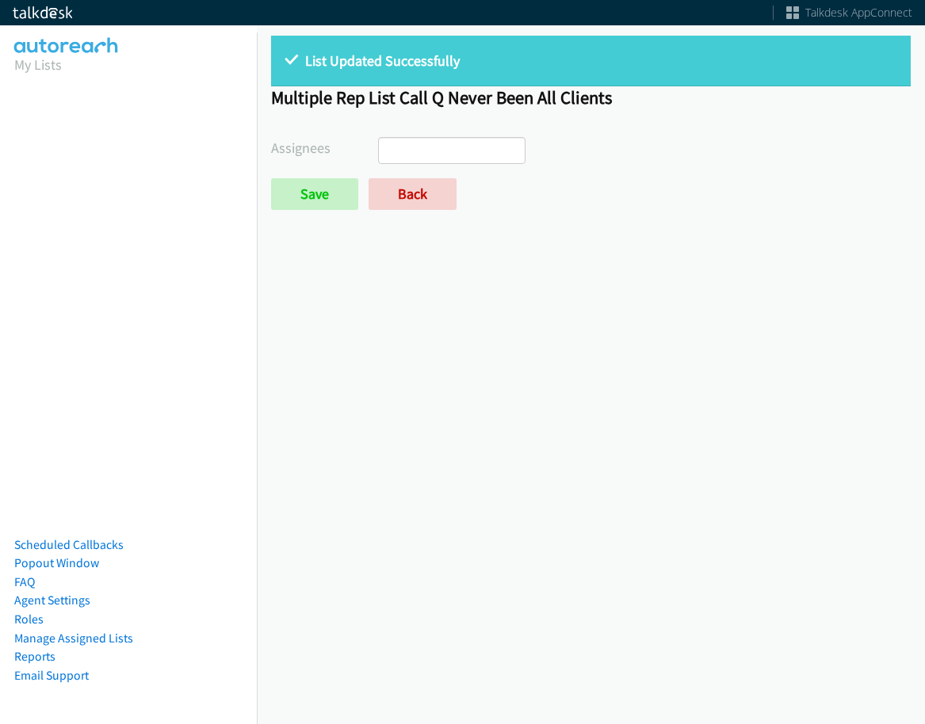
select select
click at [415, 185] on link "Back" at bounding box center [412, 194] width 88 height 32
